Goal: Navigation & Orientation: Understand site structure

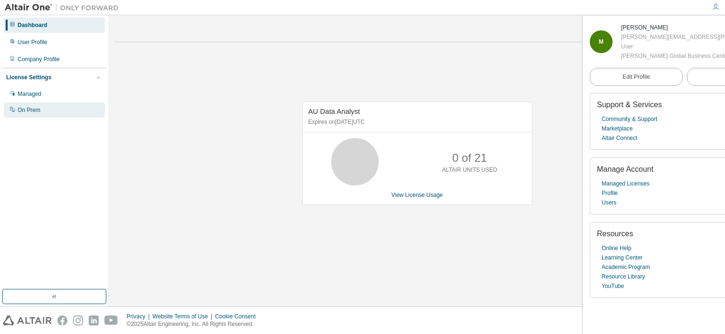
click at [37, 107] on div "On Prem" at bounding box center [29, 110] width 23 height 8
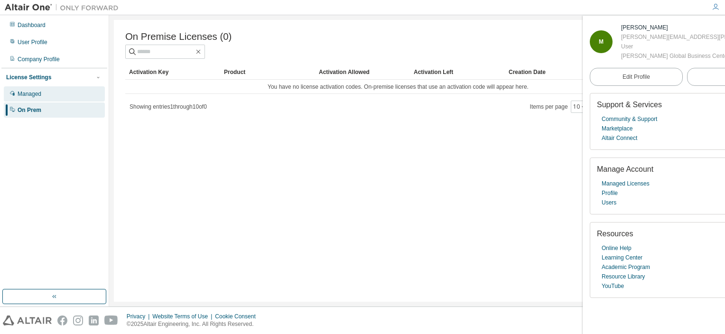
drag, startPoint x: 31, startPoint y: 90, endPoint x: 37, endPoint y: 96, distance: 9.1
click at [31, 90] on div "Managed" at bounding box center [54, 93] width 101 height 15
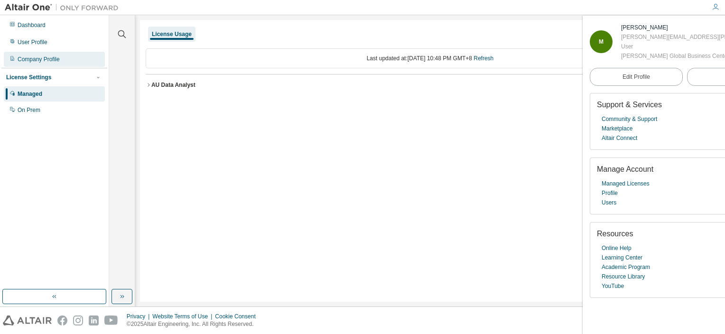
click at [58, 59] on div "Company Profile" at bounding box center [39, 60] width 42 height 8
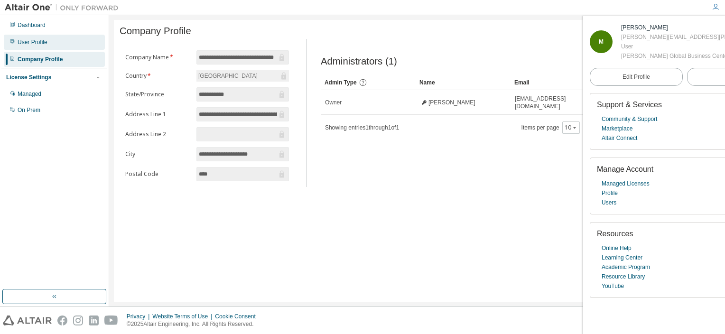
click at [35, 41] on div "User Profile" at bounding box center [33, 42] width 30 height 8
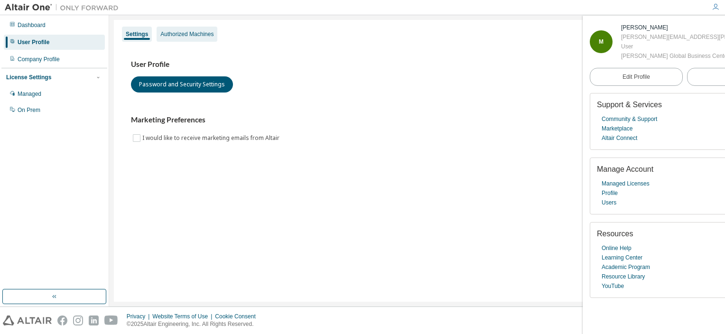
click at [189, 34] on div "Authorized Machines" at bounding box center [186, 34] width 53 height 8
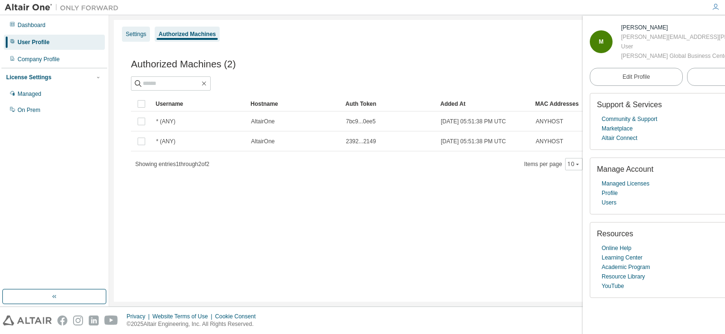
click at [140, 32] on div "Settings" at bounding box center [136, 34] width 20 height 8
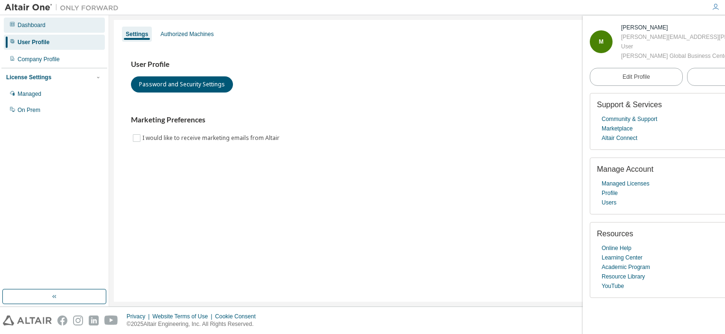
click at [24, 25] on div "Dashboard" at bounding box center [32, 25] width 28 height 8
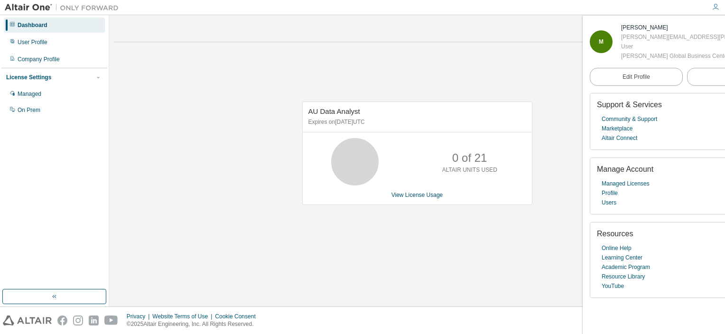
click at [135, 222] on div "AU Data Analyst Expires on [DATE] UTC 0 of 21 ALTAIR UNITS USED View License Us…" at bounding box center [417, 158] width 607 height 217
click at [135, 217] on div "AU Data Analyst Expires on [DATE] UTC 0 of 21 ALTAIR UNITS USED View License Us…" at bounding box center [417, 158] width 607 height 217
